Goal: Information Seeking & Learning: Understand process/instructions

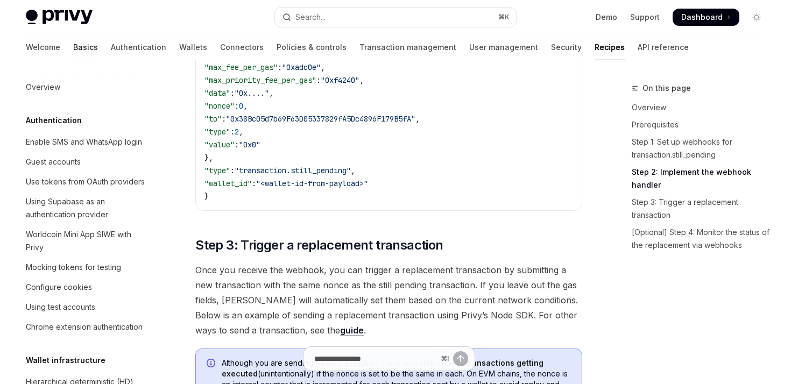
scroll to position [309, 0]
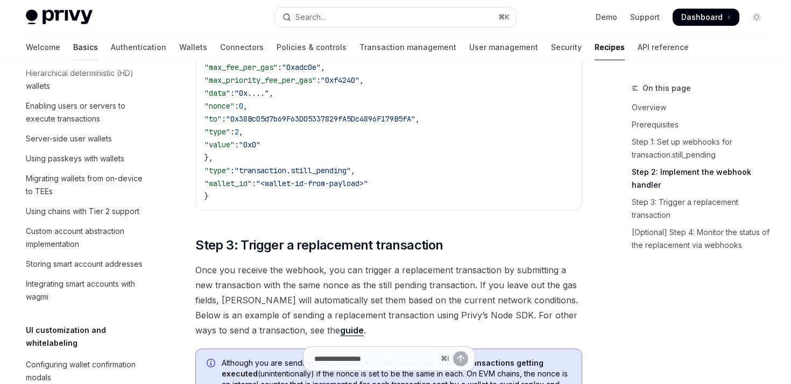
click at [73, 49] on link "Basics" at bounding box center [85, 47] width 25 height 26
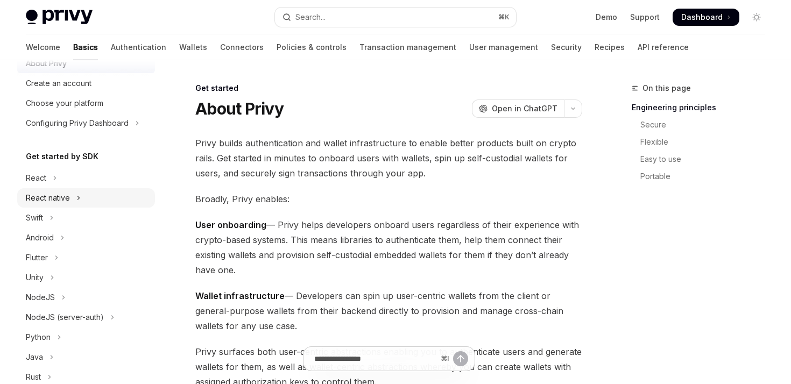
scroll to position [56, 0]
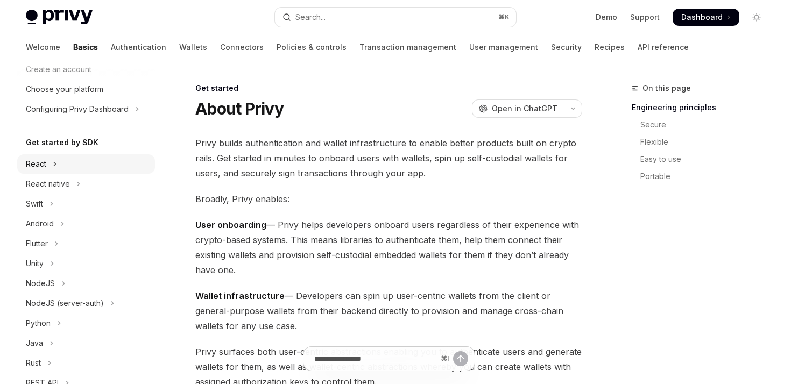
click at [41, 158] on div "React" at bounding box center [36, 164] width 20 height 13
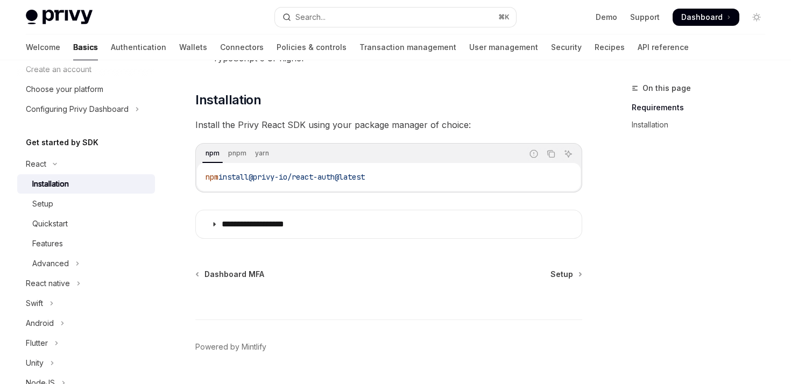
scroll to position [159, 0]
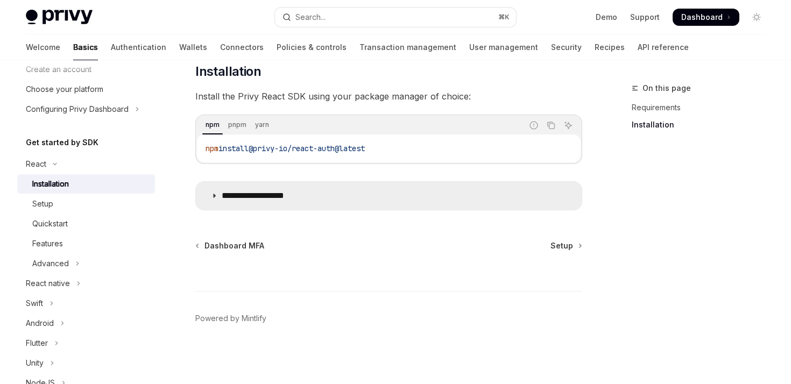
click at [226, 198] on p "**********" at bounding box center [266, 196] width 88 height 11
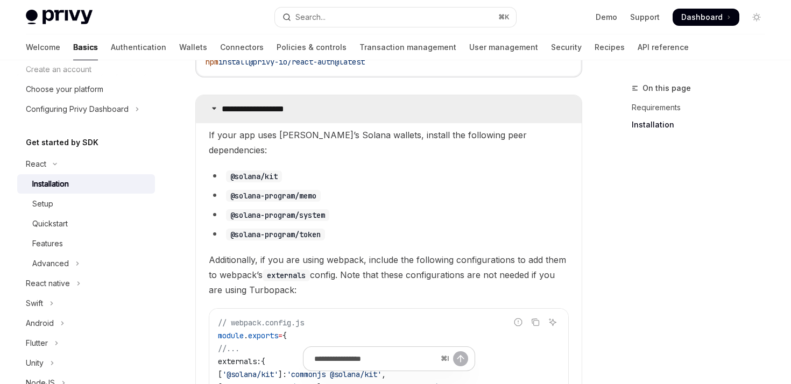
scroll to position [228, 0]
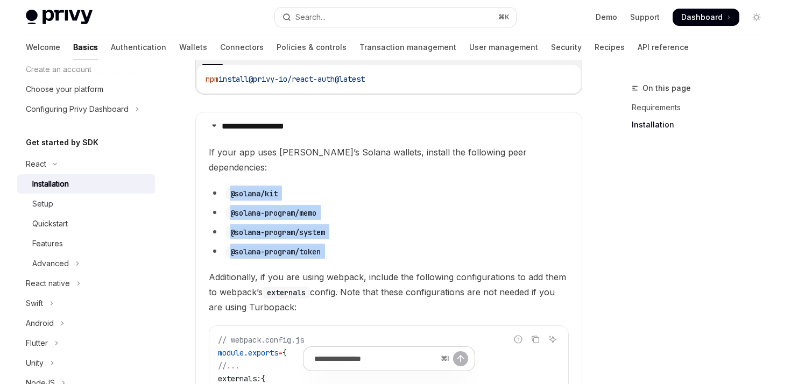
drag, startPoint x: 344, startPoint y: 244, endPoint x: 213, endPoint y: 167, distance: 151.8
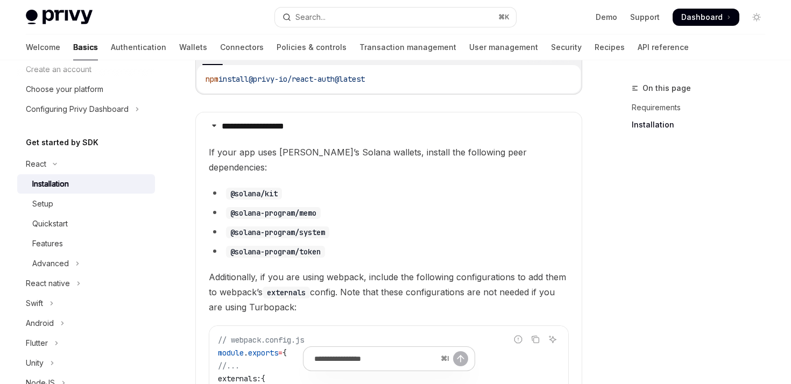
click at [208, 141] on details "**********" at bounding box center [388, 382] width 387 height 540
drag, startPoint x: 350, startPoint y: 226, endPoint x: 341, endPoint y: 228, distance: 9.0
click at [342, 228] on ul "@solana/kit @solana-program/memo @solana-program/system @solana-program/token" at bounding box center [389, 222] width 360 height 73
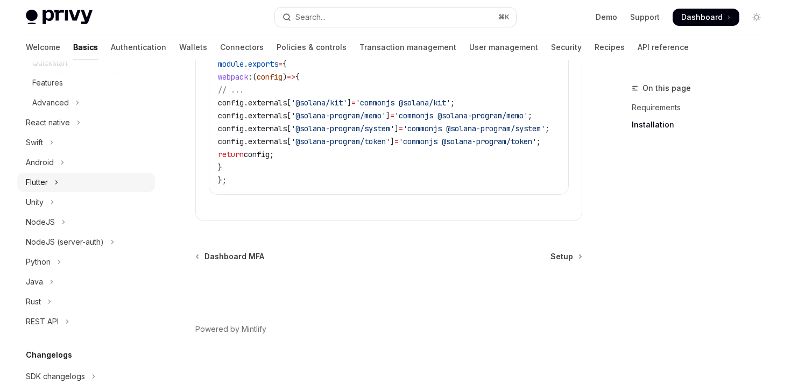
scroll to position [216, 0]
click at [48, 225] on div "NodeJS" at bounding box center [40, 223] width 29 height 13
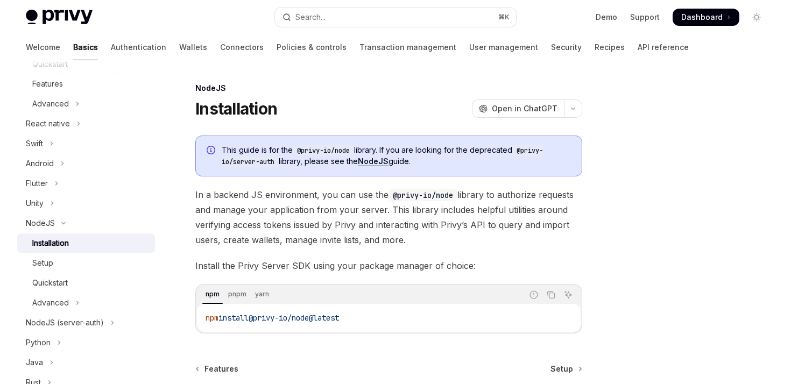
scroll to position [78, 0]
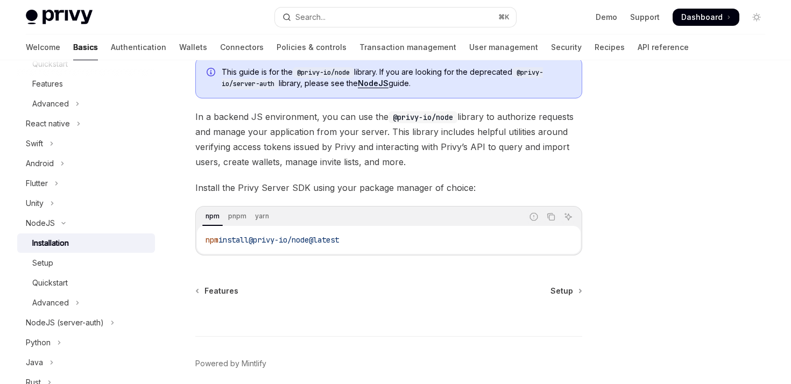
click at [308, 186] on span "Install the Privy Server SDK using your package manager of choice:" at bounding box center [388, 187] width 387 height 15
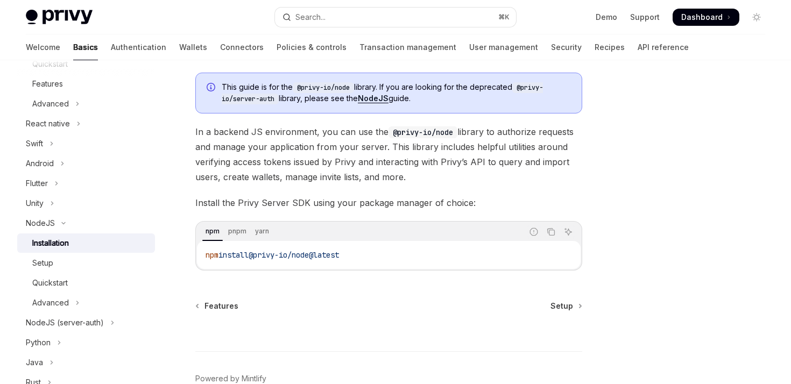
scroll to position [54, 0]
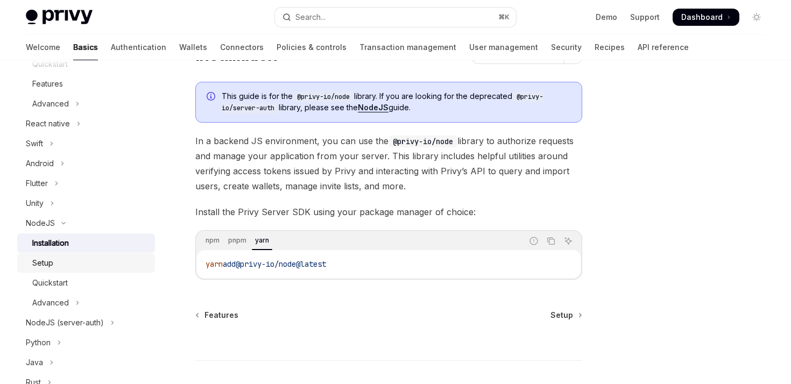
click at [57, 267] on div "Setup" at bounding box center [90, 263] width 116 height 13
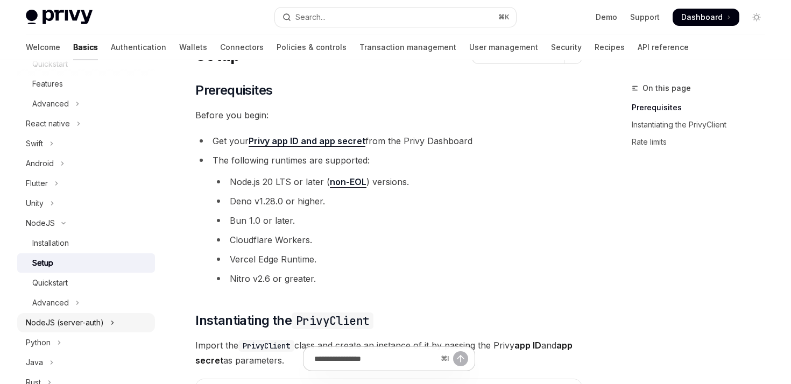
click at [55, 321] on div "NodeJS (server-auth)" at bounding box center [65, 323] width 78 height 13
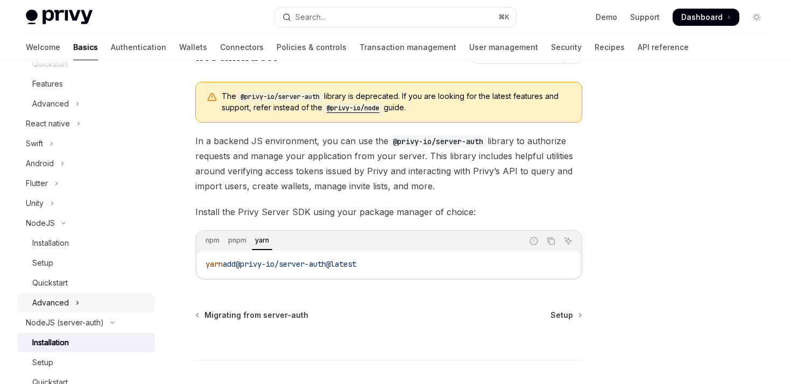
click at [53, 300] on div "Advanced" at bounding box center [50, 303] width 37 height 13
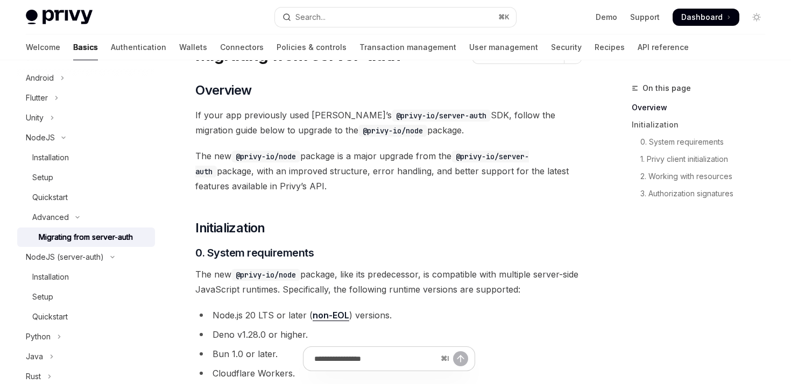
scroll to position [308, 0]
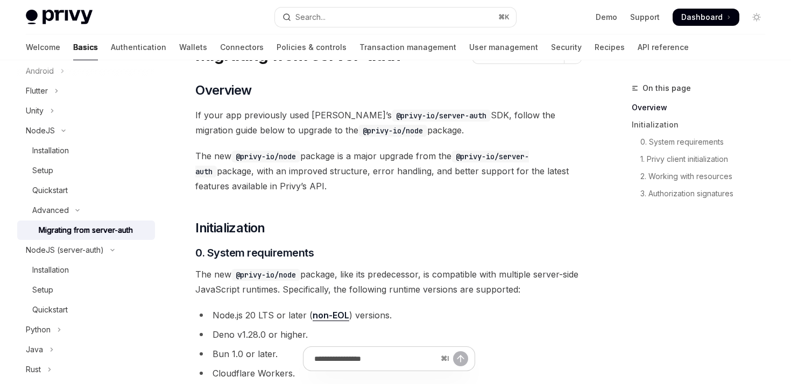
click at [81, 232] on div "Migrating from server-auth" at bounding box center [86, 230] width 94 height 13
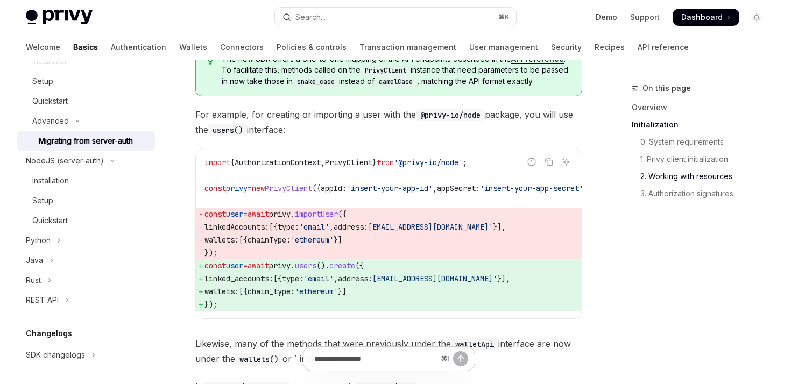
scroll to position [495, 0]
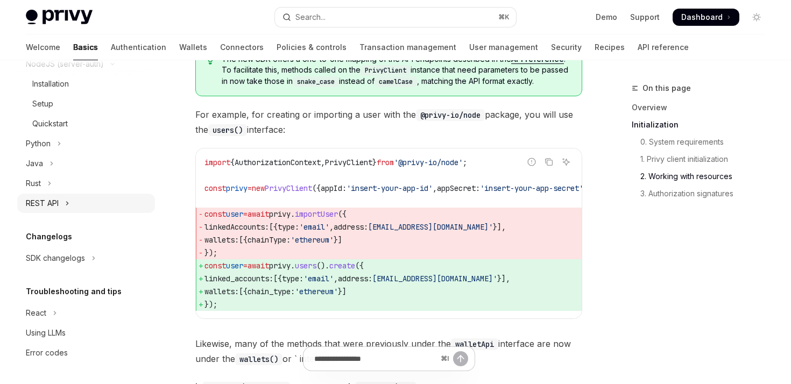
click at [52, 204] on div "REST API" at bounding box center [42, 203] width 33 height 13
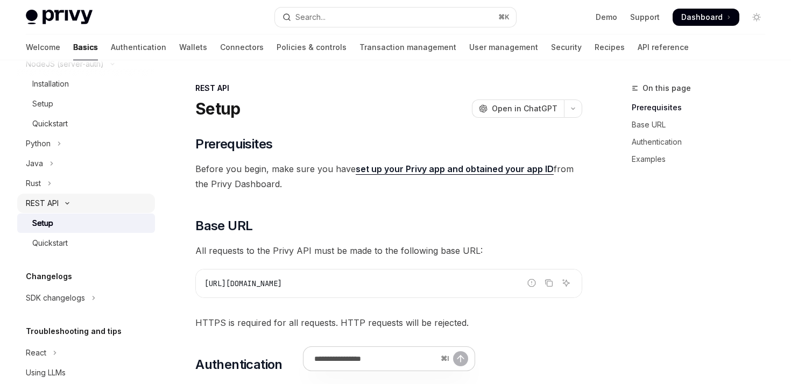
click at [52, 204] on div "REST API" at bounding box center [42, 203] width 33 height 13
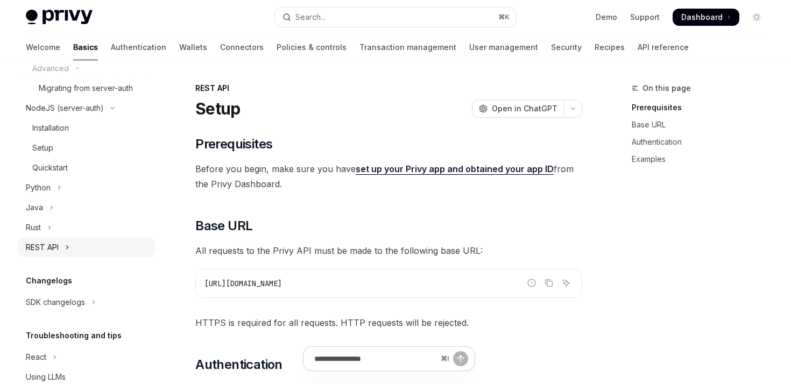
scroll to position [441, 0]
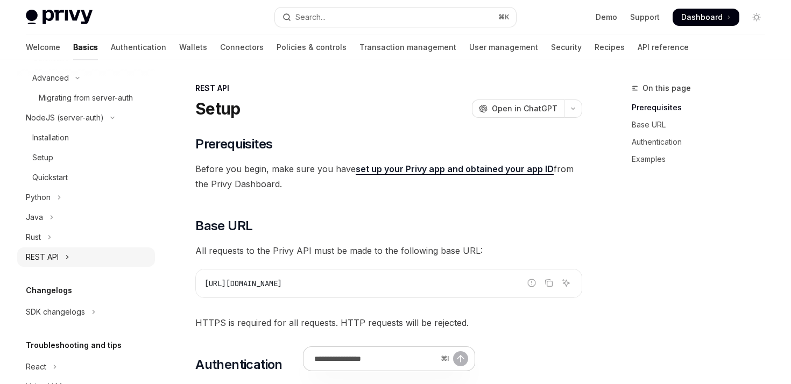
click at [52, 204] on button "Python" at bounding box center [86, 197] width 138 height 19
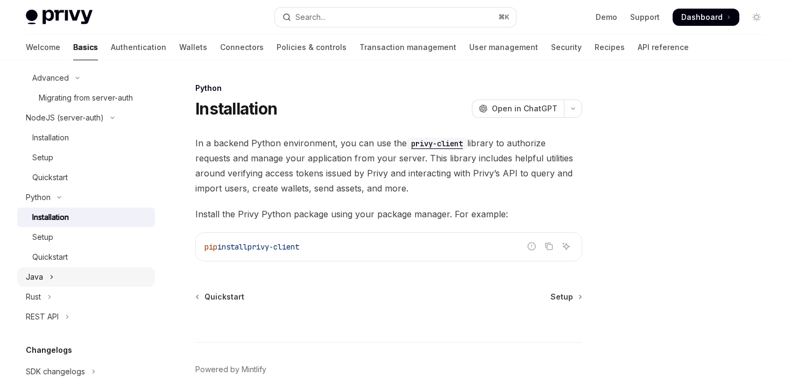
click at [64, 277] on button "Java" at bounding box center [86, 277] width 138 height 19
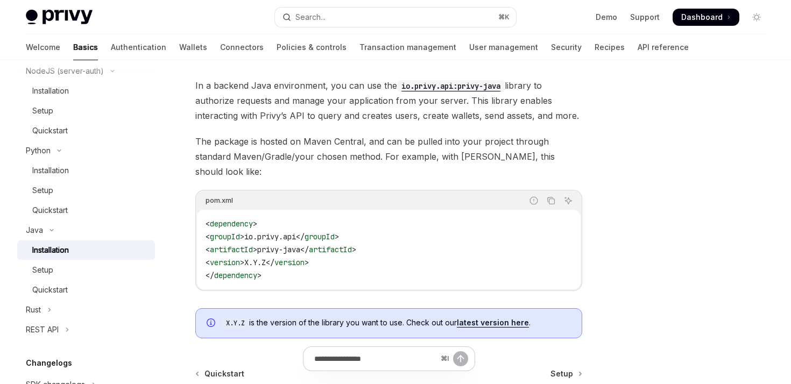
scroll to position [171, 0]
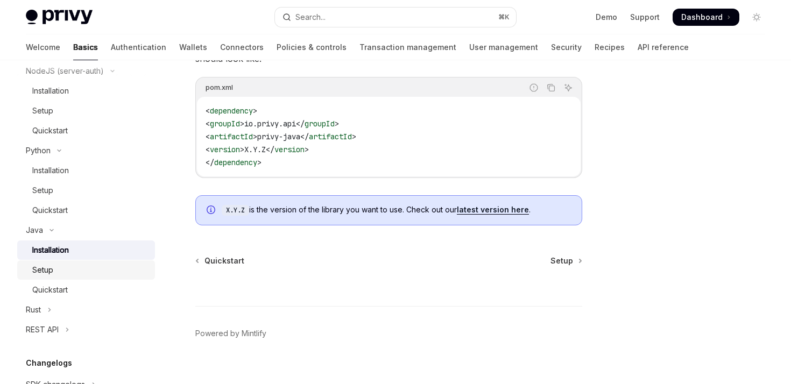
click at [58, 270] on div "Setup" at bounding box center [90, 270] width 116 height 13
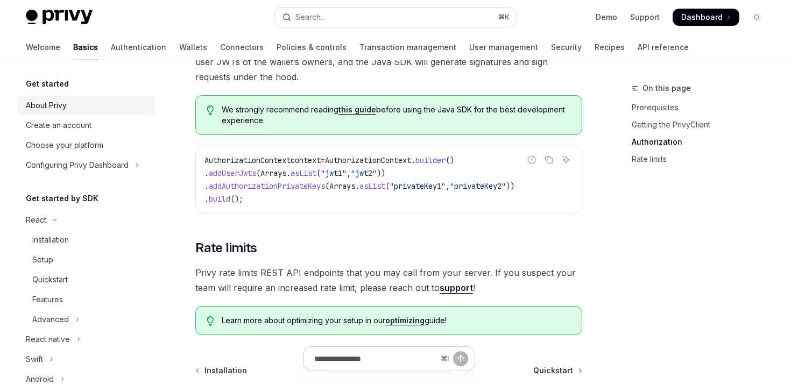
click at [59, 114] on link "About Privy" at bounding box center [86, 105] width 138 height 19
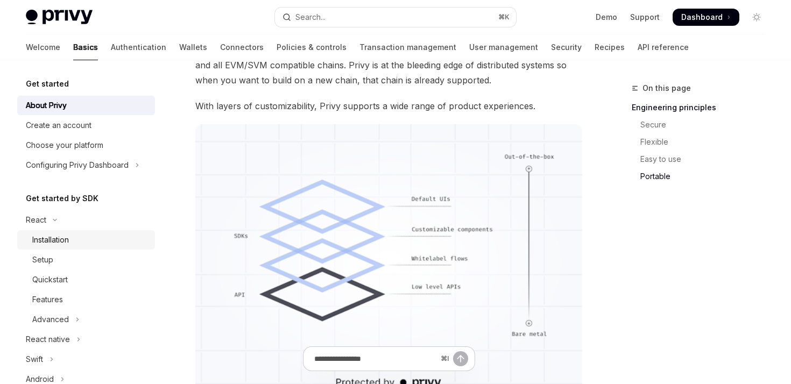
click at [72, 234] on div "Installation" at bounding box center [90, 240] width 116 height 13
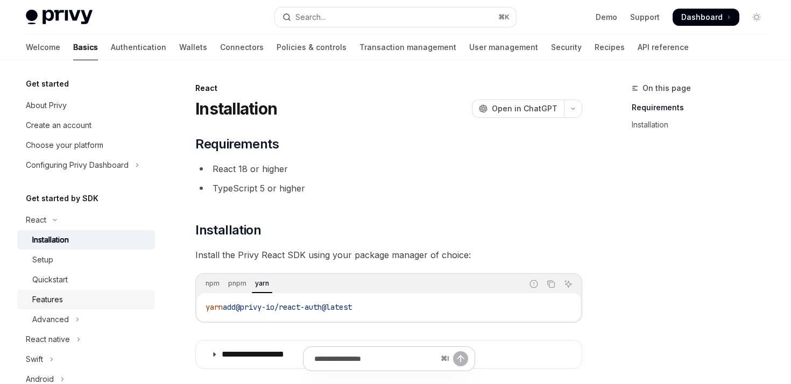
click at [65, 296] on div "Features" at bounding box center [90, 299] width 116 height 13
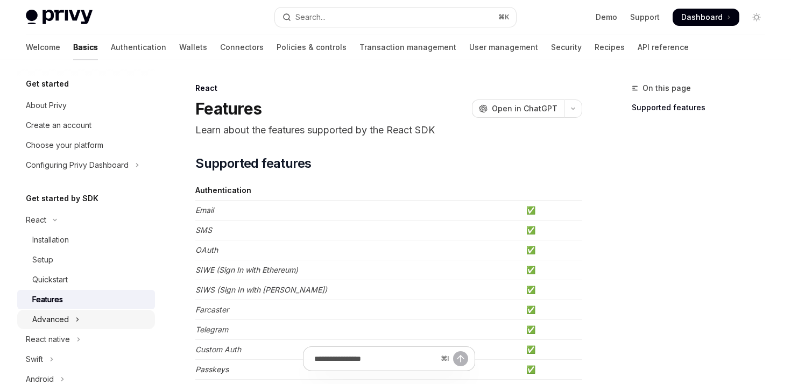
click at [54, 326] on div "Advanced" at bounding box center [50, 319] width 37 height 13
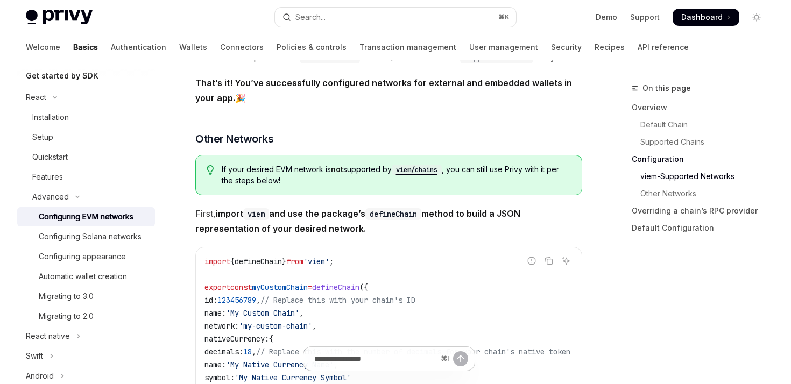
scroll to position [1724, 0]
click at [59, 180] on div "Features" at bounding box center [47, 177] width 31 height 13
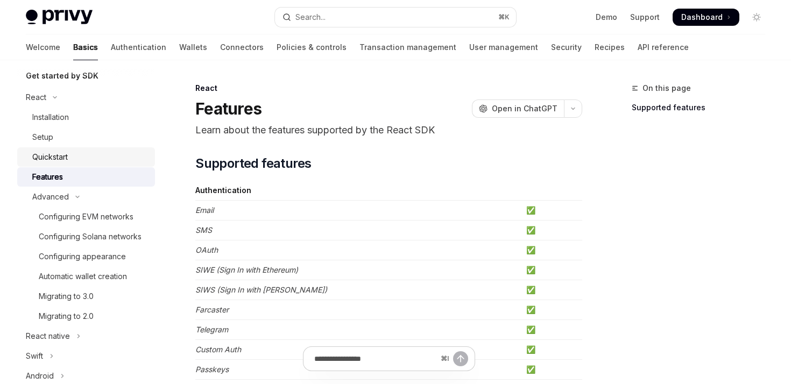
click at [58, 156] on div "Quickstart" at bounding box center [50, 157] width 36 height 13
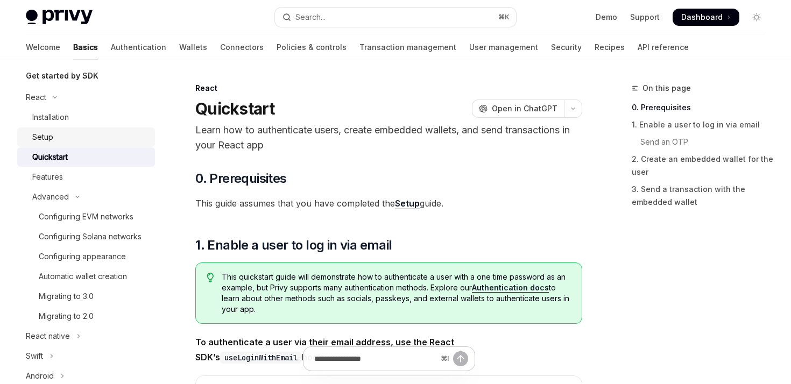
click at [50, 135] on div "Setup" at bounding box center [42, 137] width 21 height 13
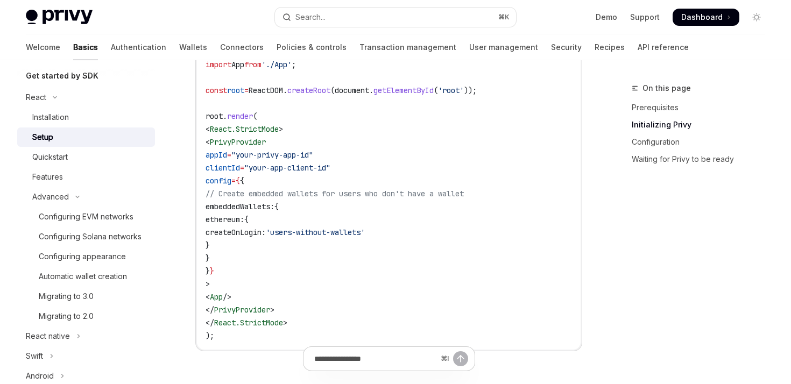
scroll to position [526, 0]
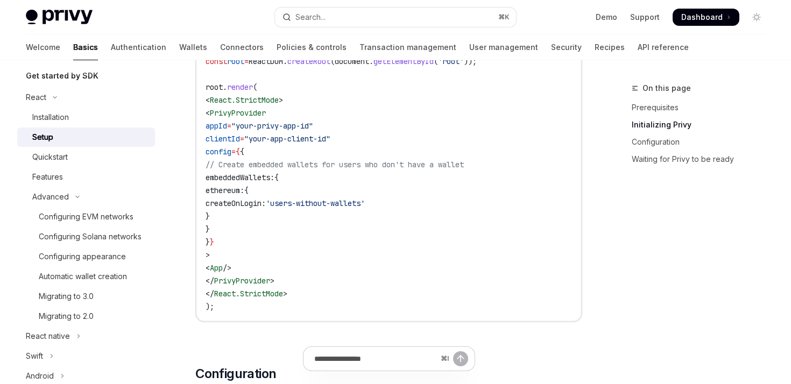
click at [263, 109] on span "PrivyProvider" at bounding box center [238, 113] width 56 height 10
click at [227, 124] on span "appId" at bounding box center [217, 126] width 22 height 10
click at [240, 135] on span "clientId" at bounding box center [223, 139] width 34 height 10
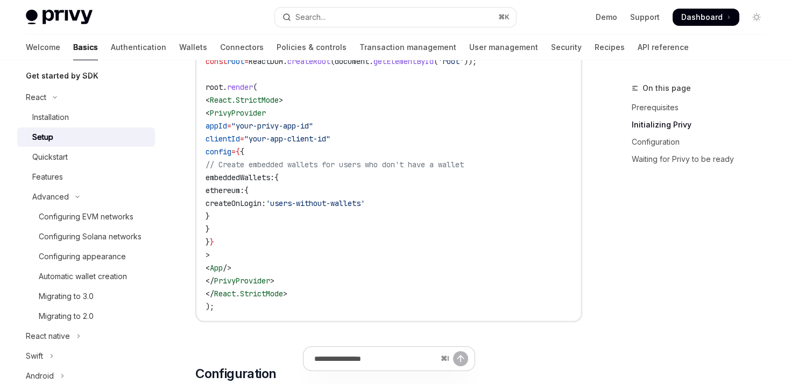
click at [236, 154] on span "=" at bounding box center [233, 152] width 4 height 10
click at [261, 158] on code "import React from 'react' ; import ReactDOM from 'react-dom/client' ; import '.…" at bounding box center [389, 126] width 367 height 375
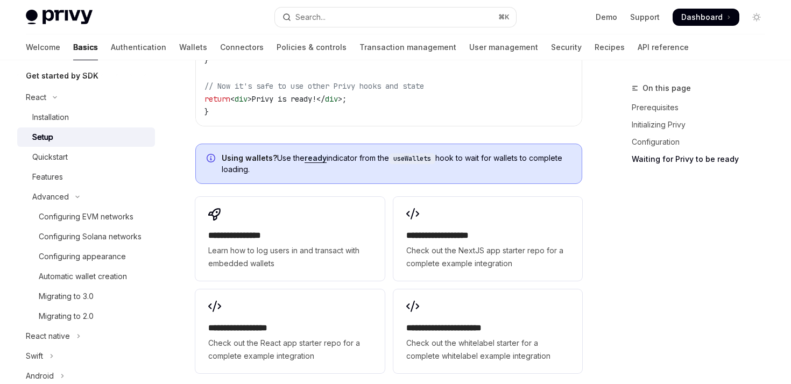
scroll to position [1572, 0]
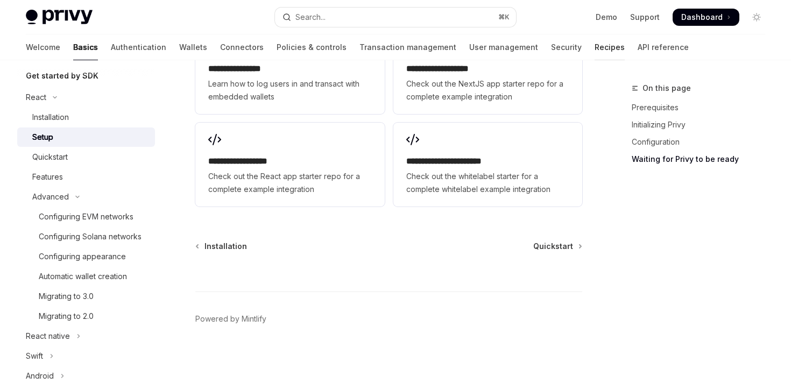
click at [595, 47] on link "Recipes" at bounding box center [610, 47] width 30 height 26
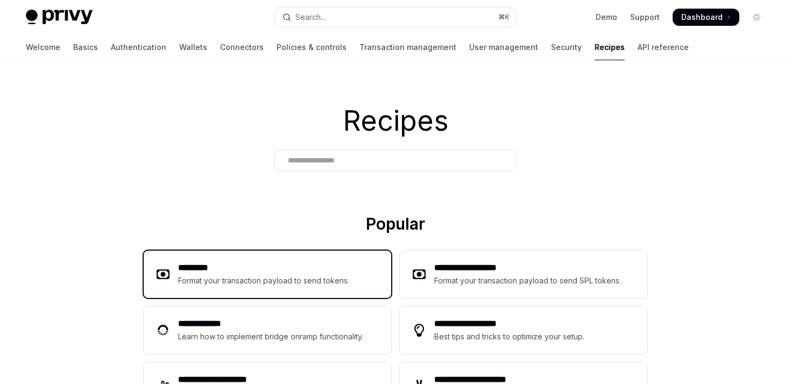
click at [243, 263] on h2 "*********" at bounding box center [264, 268] width 172 height 13
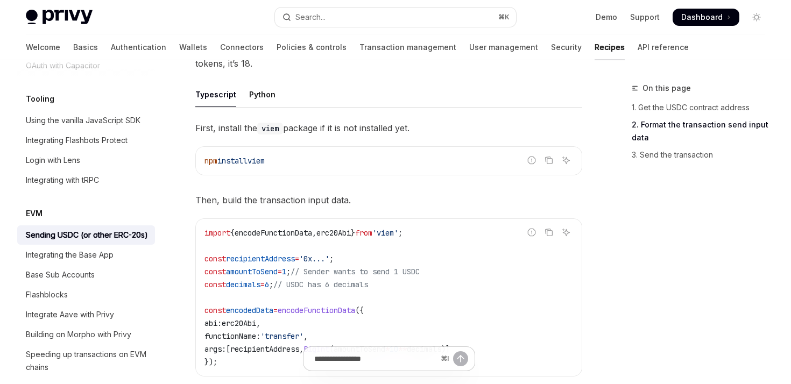
scroll to position [461, 0]
click at [275, 128] on code "viem" at bounding box center [270, 128] width 26 height 12
click at [325, 134] on span "First, install the viem package if it is not installed yet." at bounding box center [388, 127] width 387 height 15
click at [263, 161] on span "viem" at bounding box center [256, 161] width 17 height 10
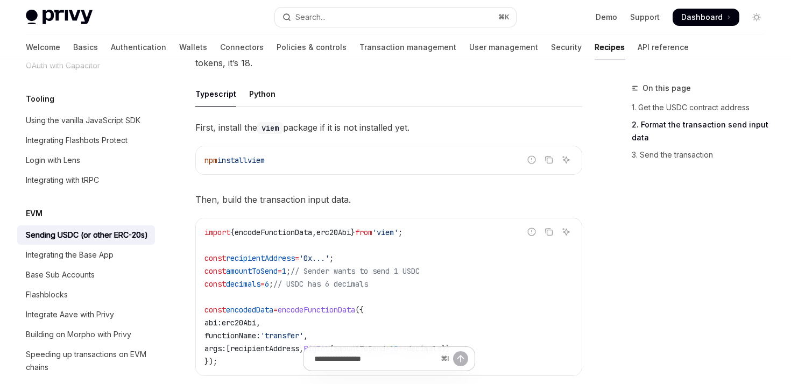
click at [263, 161] on span "viem" at bounding box center [256, 161] width 17 height 10
click at [296, 180] on div "First, install the viem package if it is not installed yet. Report incorrect co…" at bounding box center [388, 256] width 387 height 273
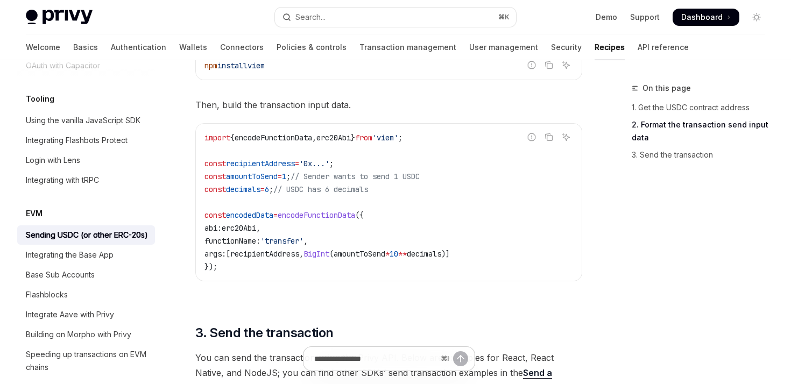
scroll to position [591, 0]
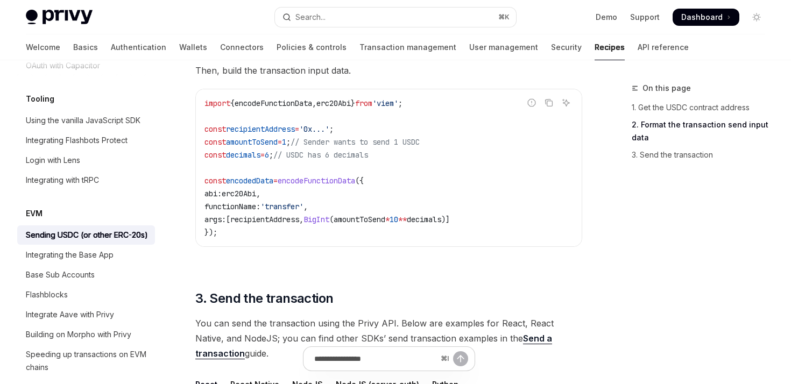
click at [278, 71] on span "Then, build the transaction input data." at bounding box center [388, 70] width 387 height 15
click at [307, 71] on span "Then, build the transaction input data." at bounding box center [388, 70] width 387 height 15
click at [356, 71] on span "Then, build the transaction input data." at bounding box center [388, 70] width 387 height 15
click at [292, 103] on span "encodeFunctionData" at bounding box center [274, 104] width 78 height 10
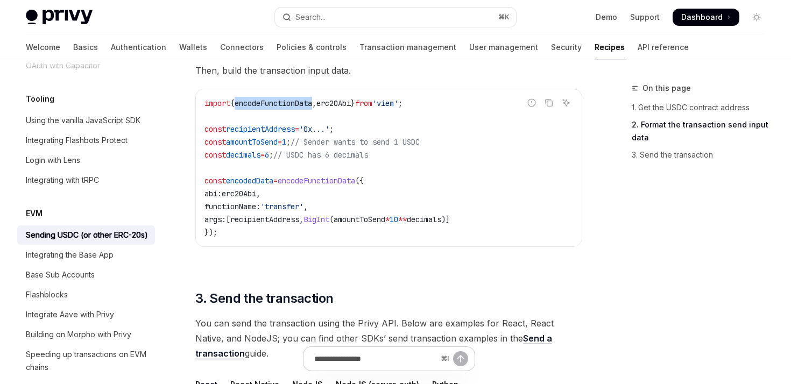
click at [292, 103] on span "encodeFunctionData" at bounding box center [274, 104] width 78 height 10
click at [350, 103] on span "erc20Abi" at bounding box center [334, 104] width 34 height 10
click at [373, 102] on span "from" at bounding box center [363, 104] width 17 height 10
click at [398, 104] on span "'viem'" at bounding box center [386, 104] width 26 height 10
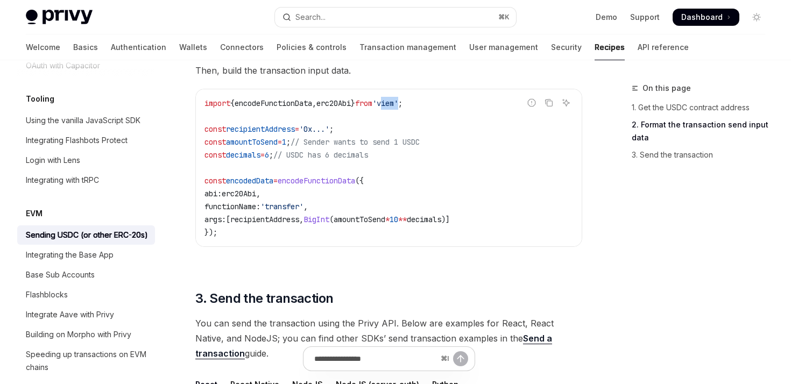
click at [398, 104] on span "'viem'" at bounding box center [386, 104] width 26 height 10
click at [316, 112] on code "import { encodeFunctionData , erc20Abi } from 'viem' ; const recipientAddress =…" at bounding box center [389, 168] width 369 height 142
click at [265, 129] on span "recipientAddress" at bounding box center [260, 129] width 69 height 10
click at [328, 129] on span "'0x...'" at bounding box center [314, 129] width 30 height 10
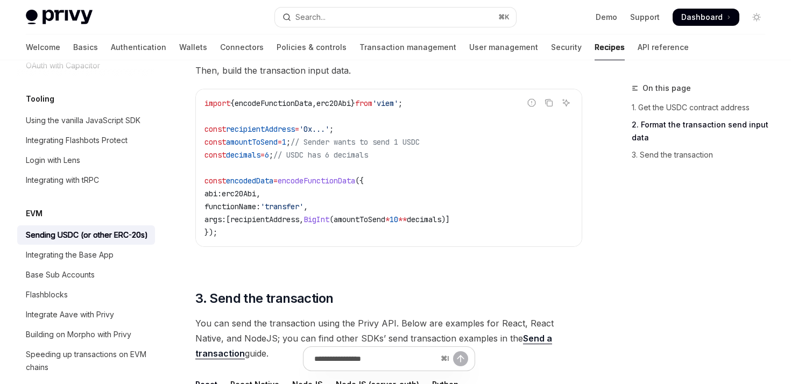
click at [244, 143] on span "amountToSend" at bounding box center [252, 142] width 52 height 10
click at [313, 144] on span "// Sender wants to send 1 USDC" at bounding box center [355, 142] width 129 height 10
click at [286, 144] on span "1" at bounding box center [284, 142] width 4 height 10
click at [291, 144] on span ";" at bounding box center [288, 142] width 4 height 10
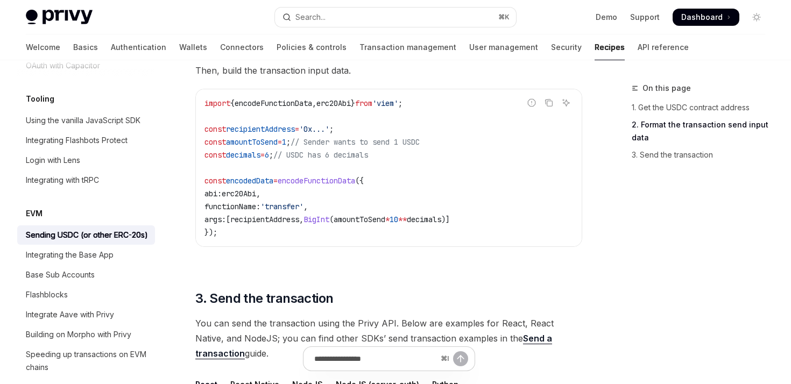
click at [291, 143] on span ";" at bounding box center [288, 142] width 4 height 10
click at [286, 142] on span "1" at bounding box center [284, 142] width 4 height 10
click at [282, 143] on span "=" at bounding box center [280, 142] width 4 height 10
click at [256, 141] on span "amountToSend" at bounding box center [252, 142] width 52 height 10
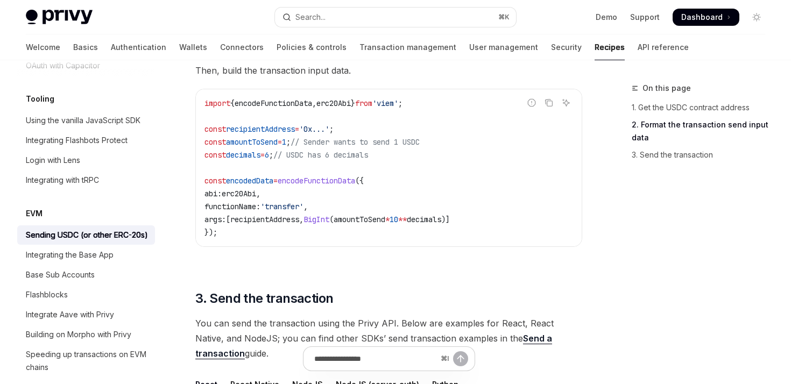
click at [256, 141] on span "amountToSend" at bounding box center [252, 142] width 52 height 10
click at [286, 137] on span "1" at bounding box center [284, 142] width 4 height 10
click at [246, 151] on span "decimals" at bounding box center [243, 155] width 34 height 10
click at [265, 151] on span "=" at bounding box center [263, 155] width 4 height 10
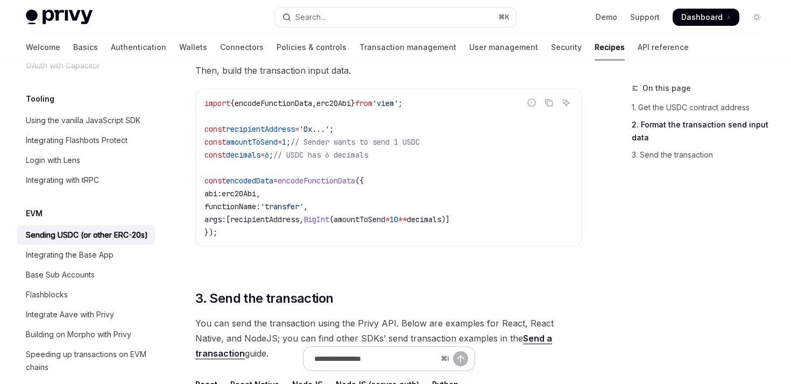
click at [286, 143] on span "1" at bounding box center [284, 142] width 4 height 10
click at [269, 152] on span "6" at bounding box center [267, 155] width 4 height 10
click at [259, 182] on span "encodedData" at bounding box center [249, 181] width 47 height 10
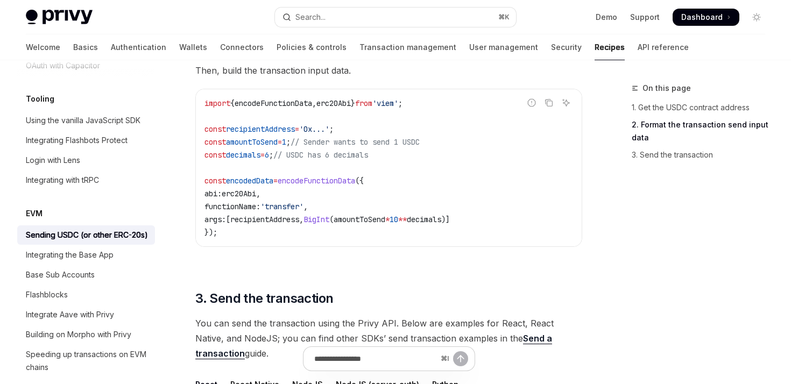
click at [304, 182] on span "encodeFunctionData" at bounding box center [317, 181] width 78 height 10
click at [294, 182] on span "encodeFunctionData" at bounding box center [317, 181] width 78 height 10
click at [247, 180] on span "encodedData" at bounding box center [249, 181] width 47 height 10
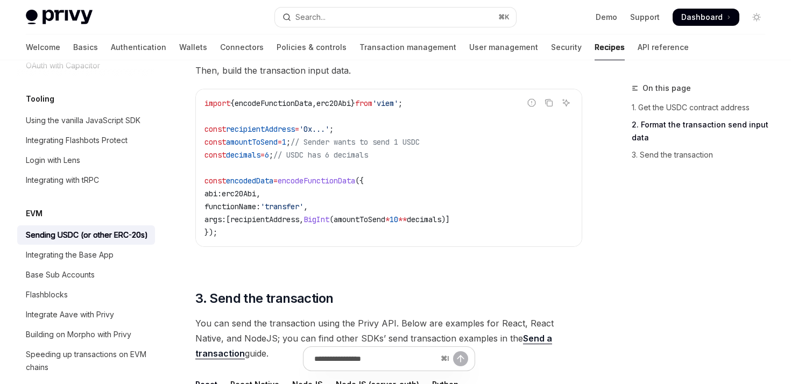
click at [339, 180] on span "encodeFunctionData" at bounding box center [317, 181] width 78 height 10
click at [326, 182] on span "encodeFunctionData" at bounding box center [317, 181] width 78 height 10
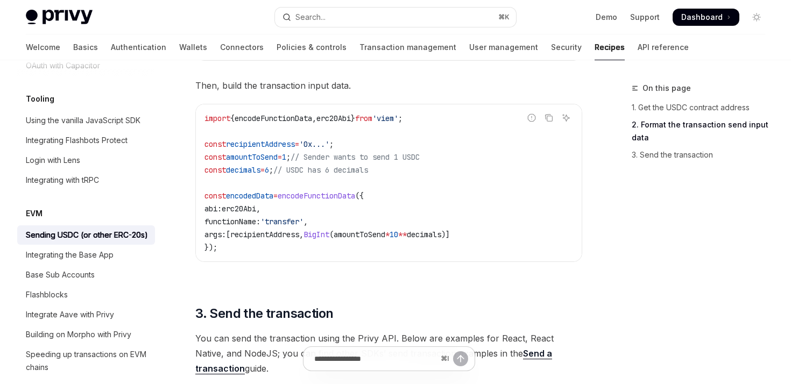
scroll to position [574, 0]
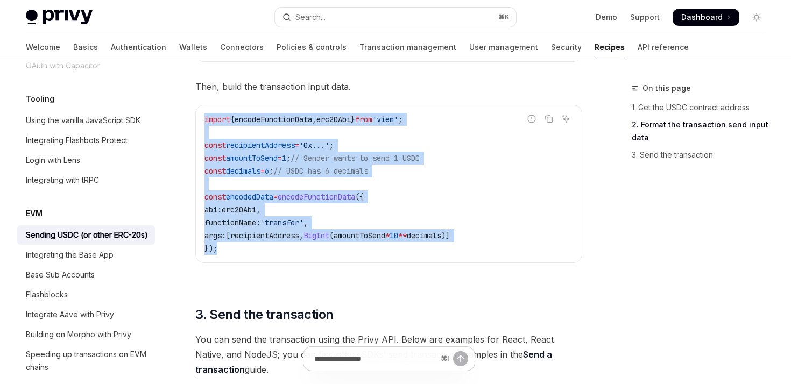
drag, startPoint x: 204, startPoint y: 115, endPoint x: 251, endPoint y: 255, distance: 147.6
click at [251, 255] on div "import { encodeFunctionData , erc20Abi } from 'viem' ; const recipientAddress =…" at bounding box center [389, 184] width 386 height 157
click at [251, 255] on code "import { encodeFunctionData , erc20Abi } from 'viem' ; const recipientAddress =…" at bounding box center [389, 184] width 369 height 142
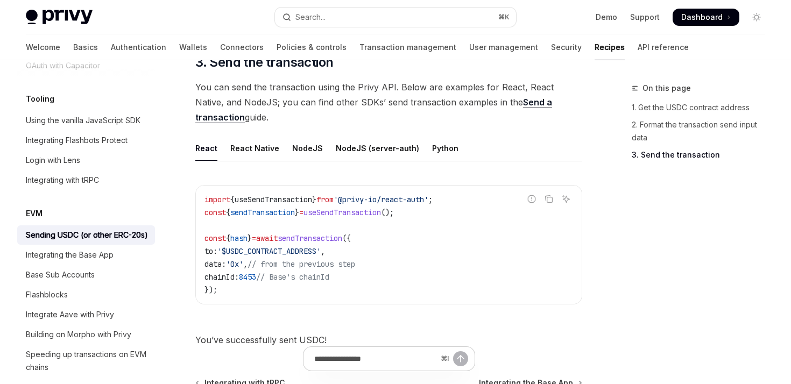
scroll to position [841, 0]
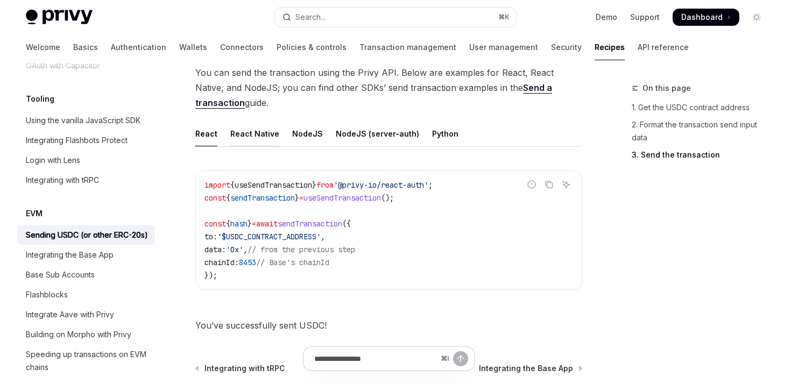
click at [271, 138] on div "React Native" at bounding box center [254, 133] width 49 height 25
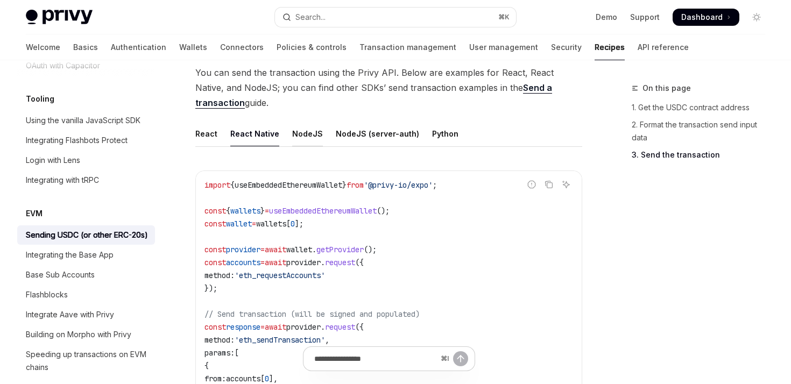
click at [304, 128] on div "NodeJS" at bounding box center [307, 133] width 31 height 25
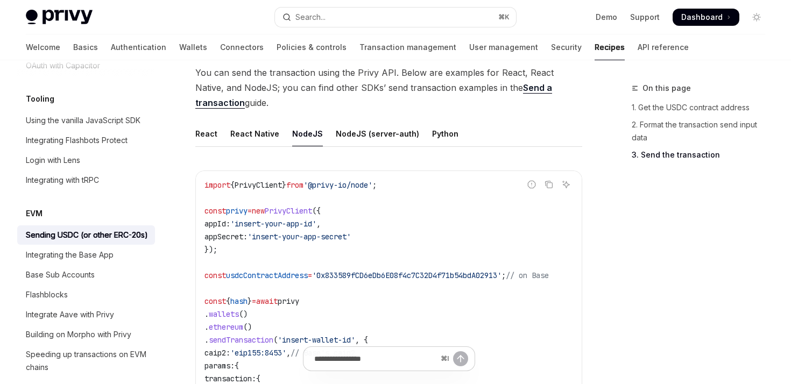
click at [216, 135] on ul "React React Native NodeJS NodeJS (server-auth) Python" at bounding box center [388, 134] width 387 height 26
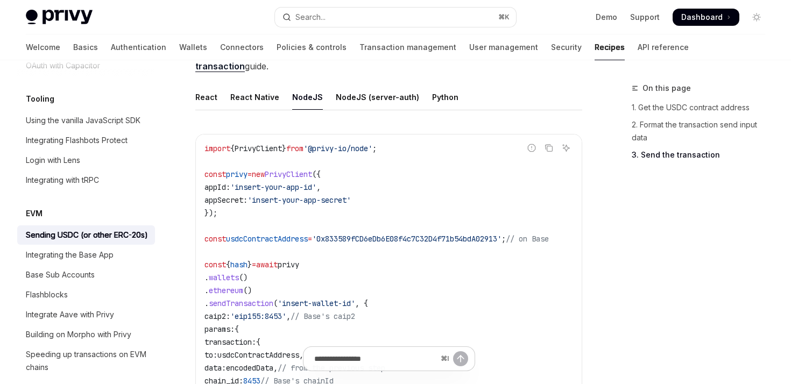
scroll to position [887, 0]
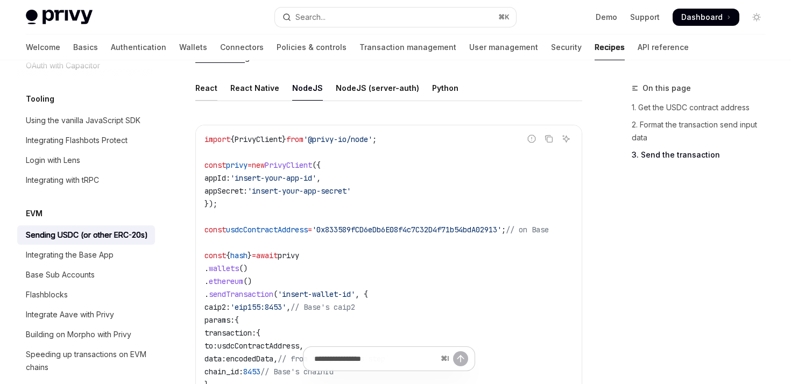
click at [209, 94] on div "React" at bounding box center [206, 87] width 22 height 25
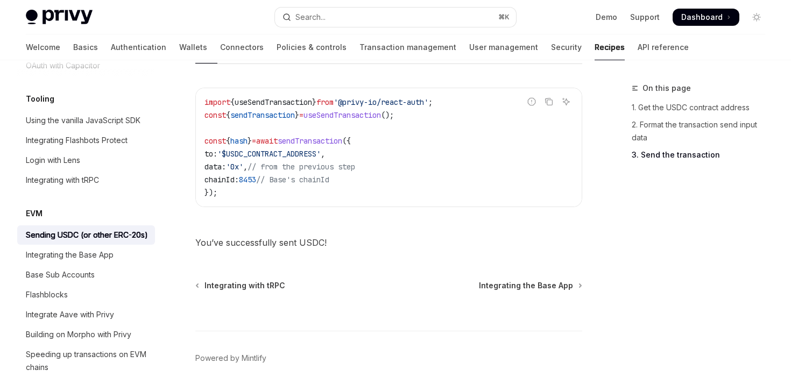
scroll to position [929, 0]
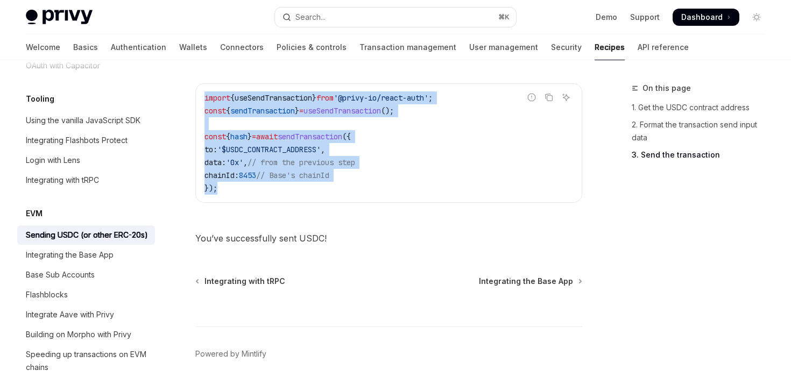
drag, startPoint x: 205, startPoint y: 97, endPoint x: 246, endPoint y: 198, distance: 108.2
click at [246, 198] on div "import { useSendTransaction } from '@privy-io/react-auth' ; const { sendTransac…" at bounding box center [389, 143] width 386 height 118
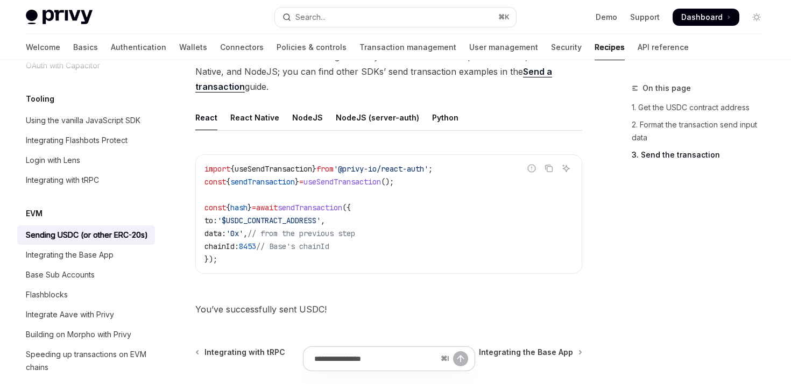
scroll to position [853, 0]
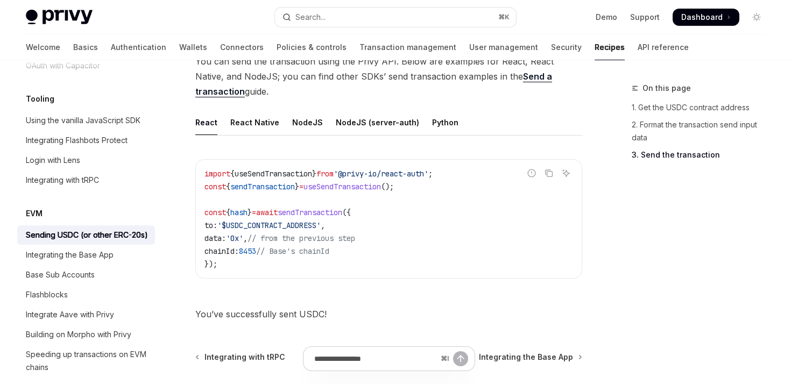
drag, startPoint x: 234, startPoint y: 227, endPoint x: 335, endPoint y: 227, distance: 101.7
click at [321, 227] on span "'$USDC_CONTRACT_ADDRESS'" at bounding box center [268, 226] width 103 height 10
drag, startPoint x: 341, startPoint y: 225, endPoint x: 231, endPoint y: 222, distance: 109.9
click at [230, 222] on span "to: '$USDC_CONTRACT_ADDRESS' ," at bounding box center [265, 226] width 121 height 10
click at [231, 222] on span "'$USDC_CONTRACT_ADDRESS'" at bounding box center [268, 226] width 103 height 10
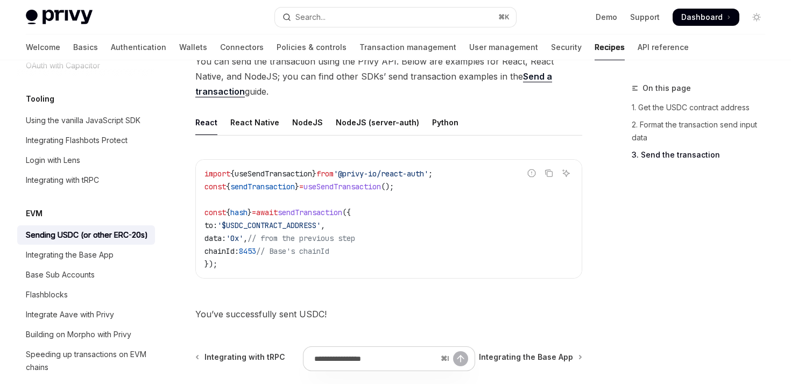
drag, startPoint x: 242, startPoint y: 238, endPoint x: 260, endPoint y: 240, distance: 18.4
click at [260, 240] on span "data: '0x' , // from the previous step" at bounding box center [280, 239] width 151 height 10
click at [248, 240] on span "," at bounding box center [245, 239] width 4 height 10
drag, startPoint x: 253, startPoint y: 249, endPoint x: 294, endPoint y: 246, distance: 41.0
click at [294, 247] on span "chainId: 8453 // Base's chainId" at bounding box center [267, 252] width 125 height 10
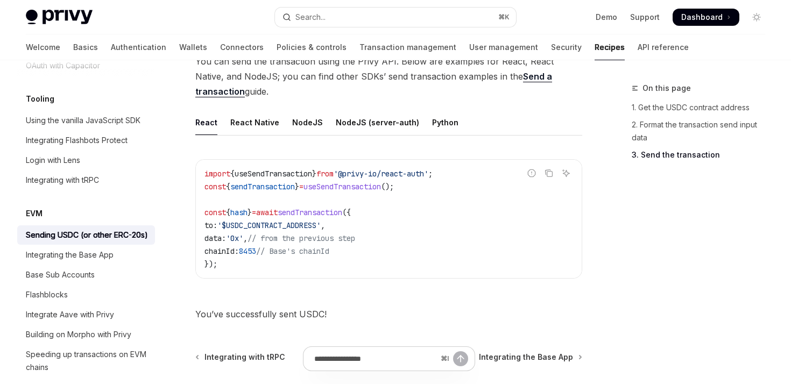
click at [248, 241] on span "," at bounding box center [245, 239] width 4 height 10
click at [256, 252] on span "8453" at bounding box center [247, 252] width 17 height 10
click at [299, 282] on div "Report incorrect code Copy Ask AI import { useSendTransaction } from '@privy-io…" at bounding box center [388, 223] width 387 height 148
click at [215, 174] on span "import" at bounding box center [218, 174] width 26 height 10
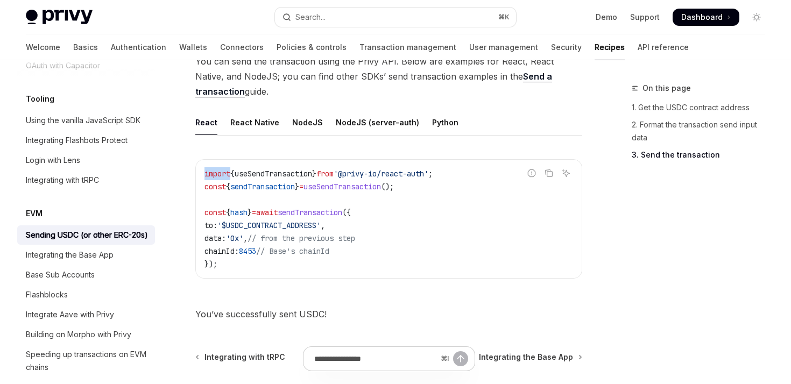
click at [215, 174] on span "import" at bounding box center [218, 174] width 26 height 10
click at [239, 254] on span "chainId:" at bounding box center [222, 252] width 34 height 10
click at [239, 215] on span "hash" at bounding box center [238, 213] width 17 height 10
click at [243, 236] on span "'0x'" at bounding box center [234, 239] width 17 height 10
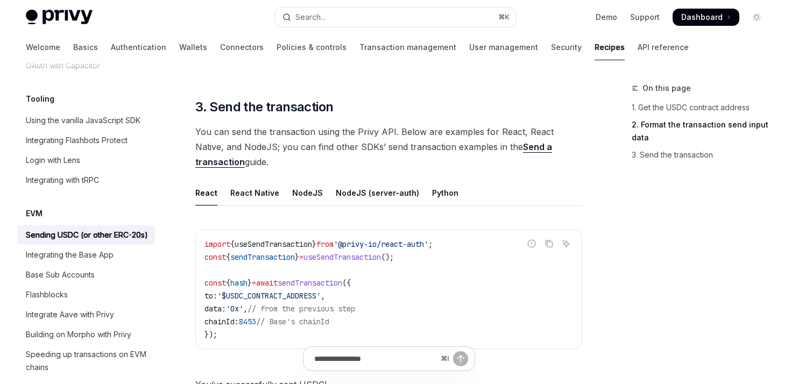
scroll to position [783, 0]
click at [532, 150] on link "Send a transaction" at bounding box center [373, 154] width 357 height 26
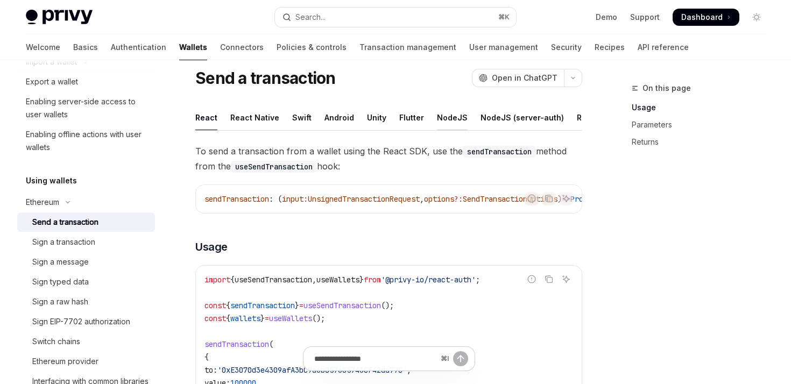
click at [437, 119] on div "NodeJS" at bounding box center [452, 117] width 31 height 25
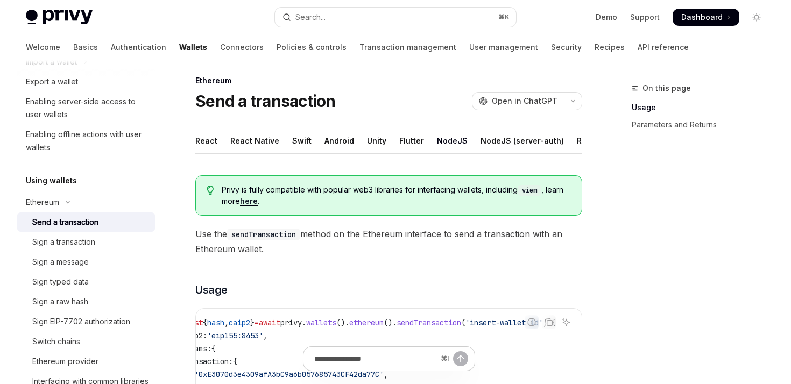
scroll to position [5, 0]
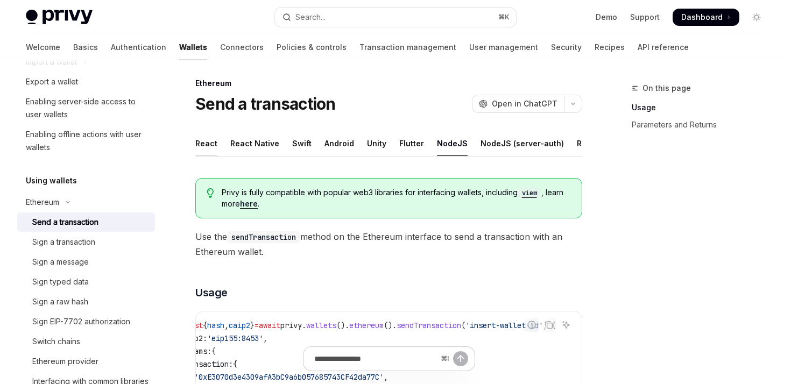
click at [213, 137] on div "React" at bounding box center [206, 143] width 22 height 25
type textarea "*"
